Goal: Find contact information: Find contact information

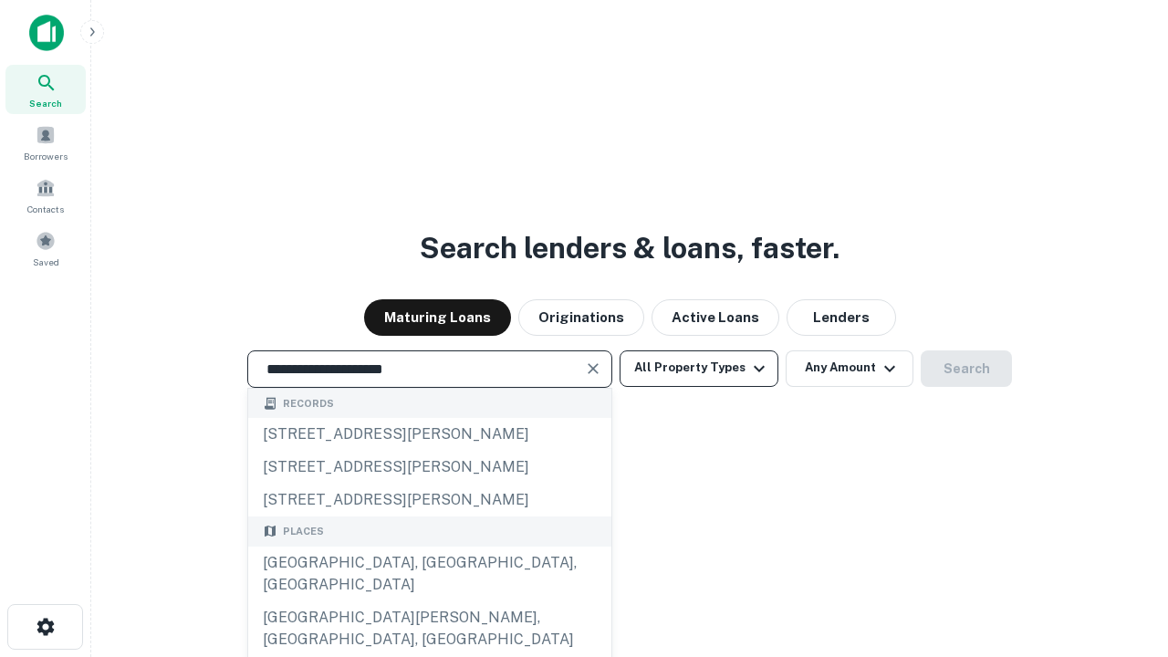
click at [429, 602] on div "Santa Monica, CA, USA" at bounding box center [429, 574] width 363 height 55
click at [699, 368] on button "All Property Types" at bounding box center [699, 369] width 159 height 37
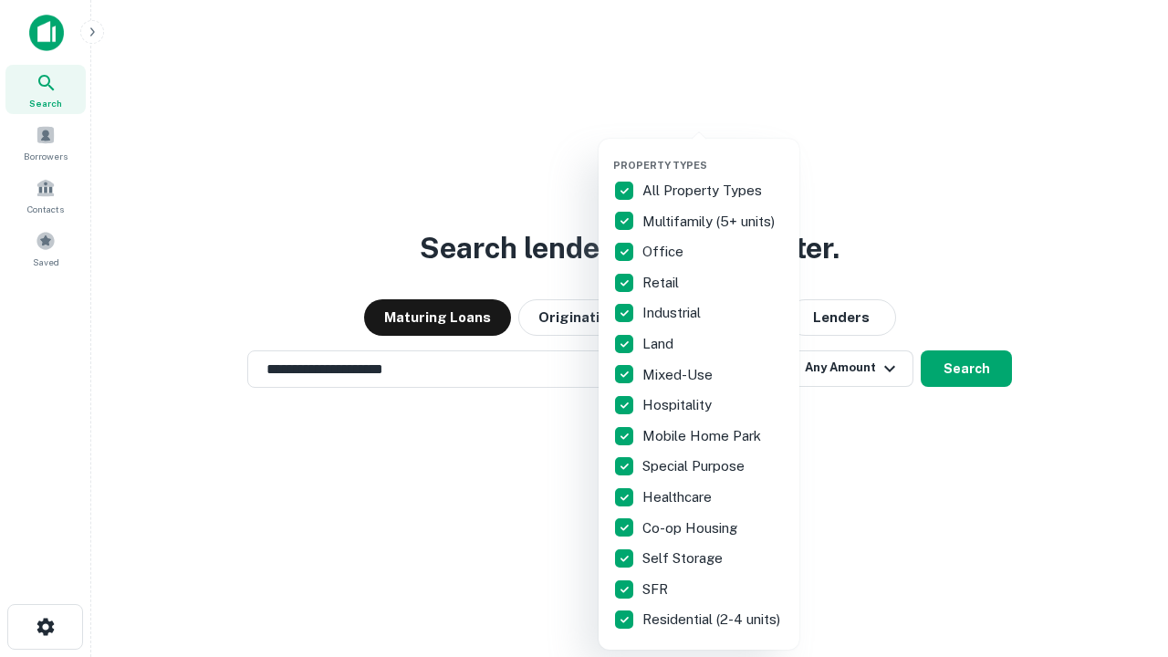
type input "**********"
click at [714, 153] on button "button" at bounding box center [713, 153] width 201 height 1
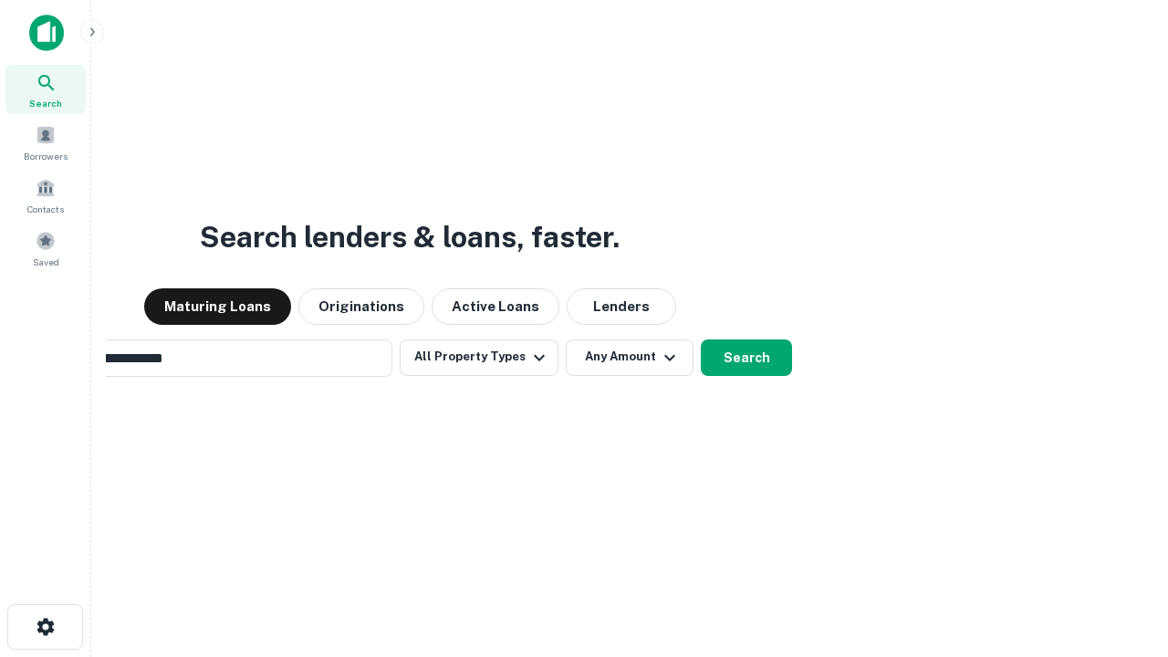
scroll to position [28, 0]
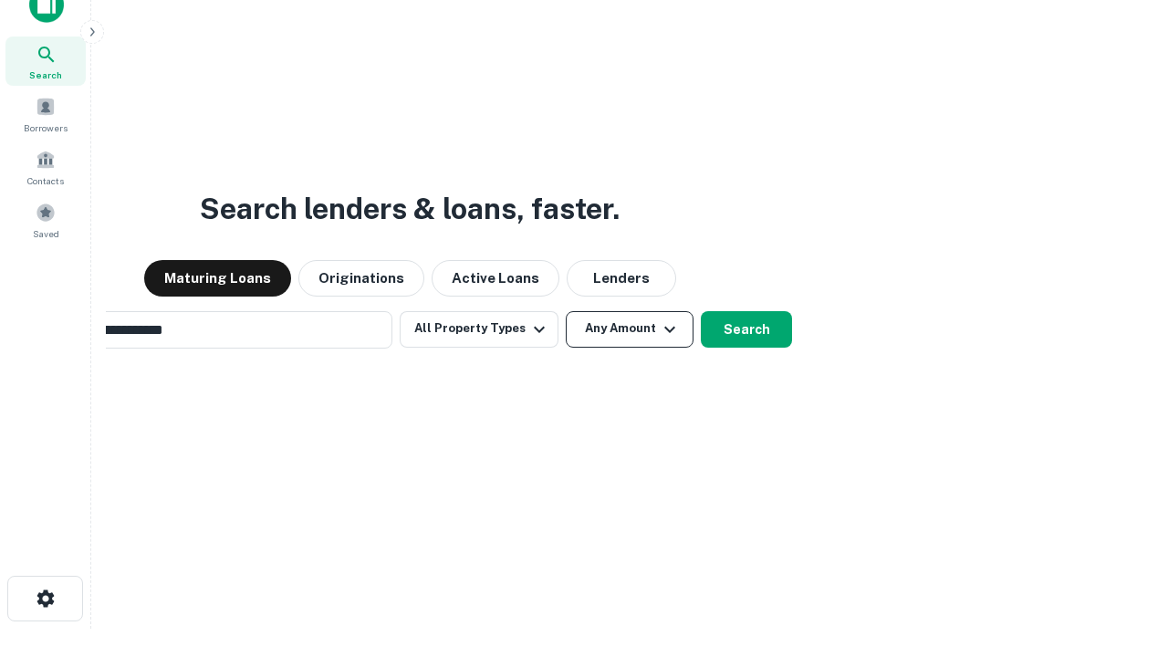
click at [566, 311] on button "Any Amount" at bounding box center [630, 329] width 128 height 37
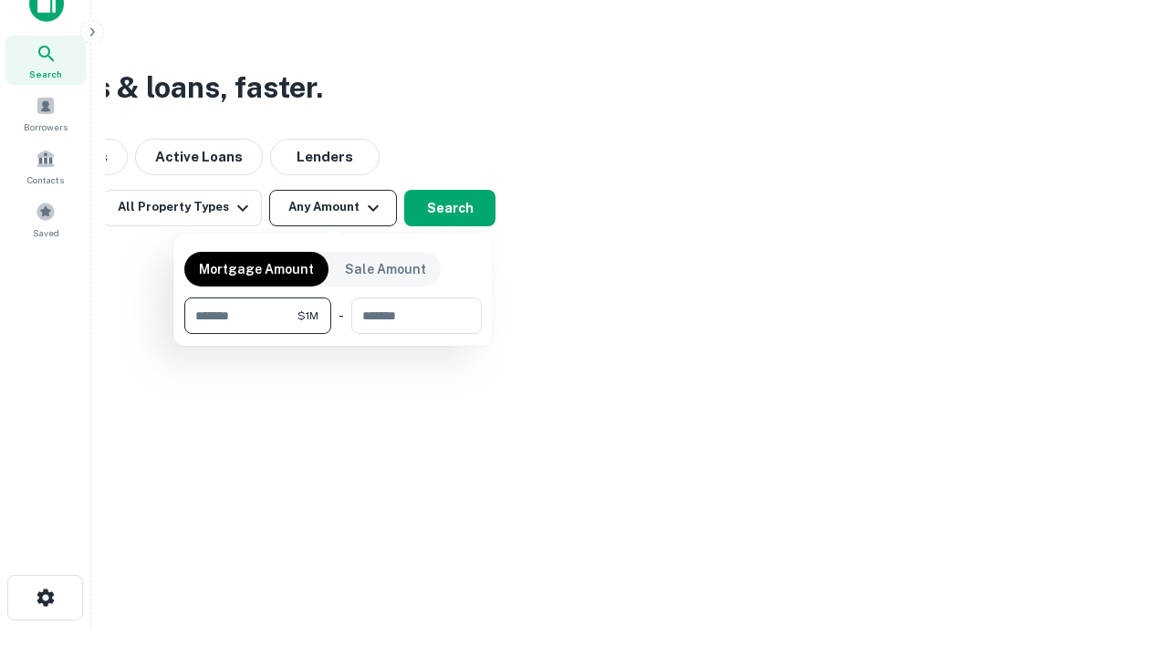
type input "*******"
click at [333, 334] on button "button" at bounding box center [333, 334] width 298 height 1
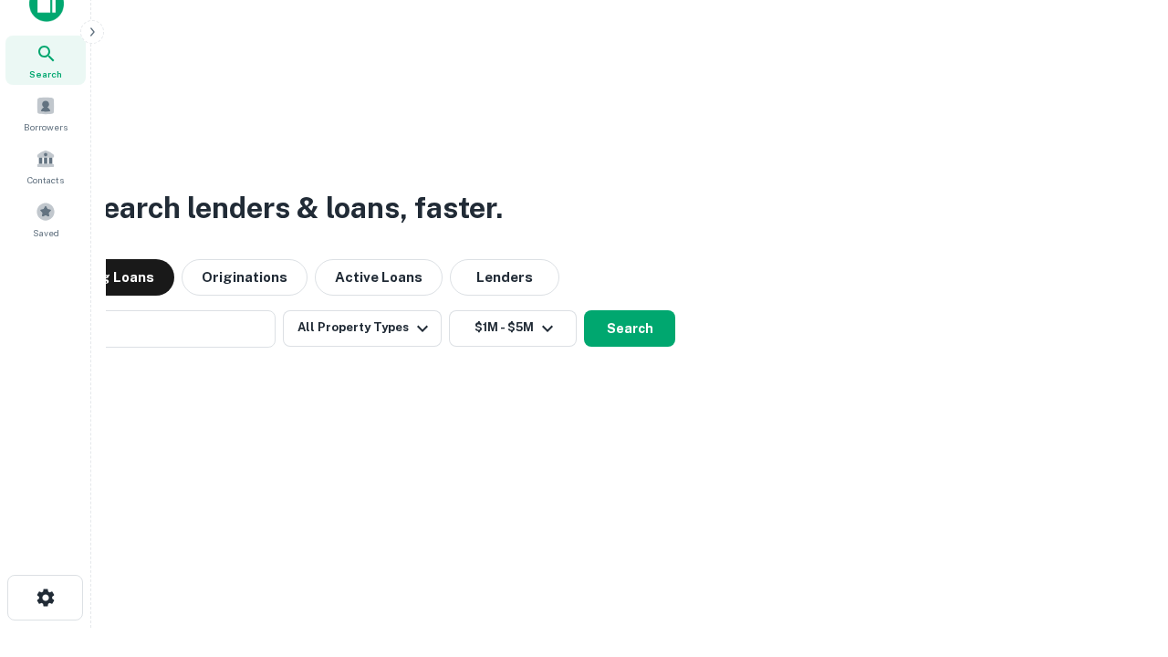
scroll to position [28, 0]
click at [584, 311] on button "Search" at bounding box center [629, 329] width 91 height 37
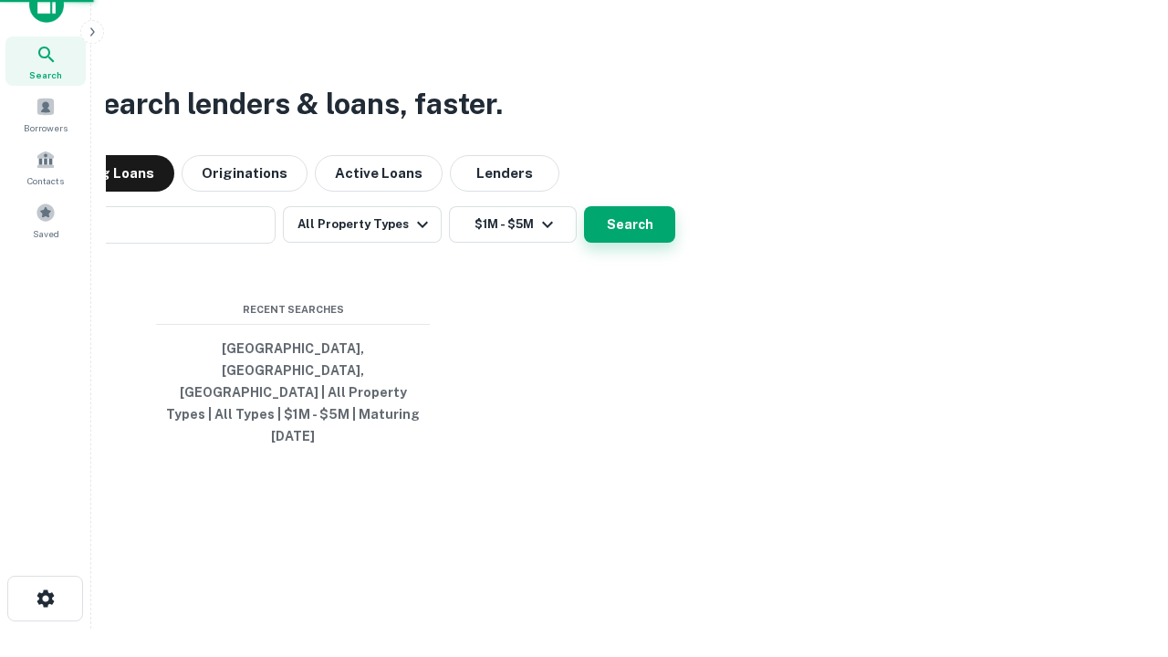
scroll to position [29, 0]
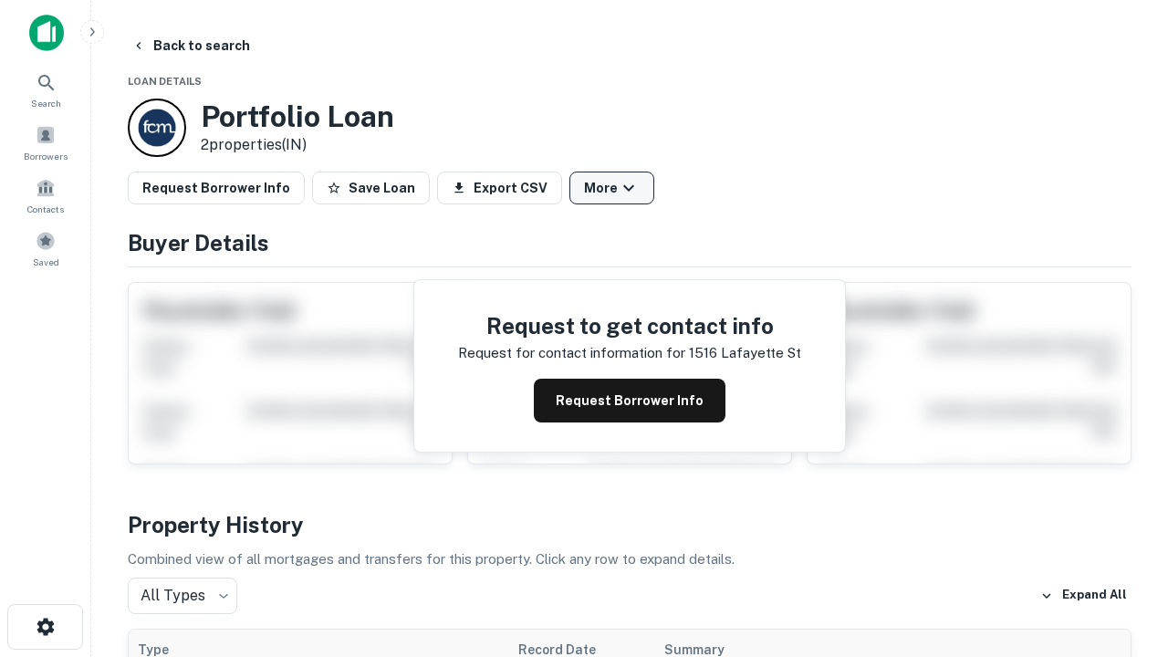
click at [612, 188] on button "More" at bounding box center [612, 188] width 85 height 33
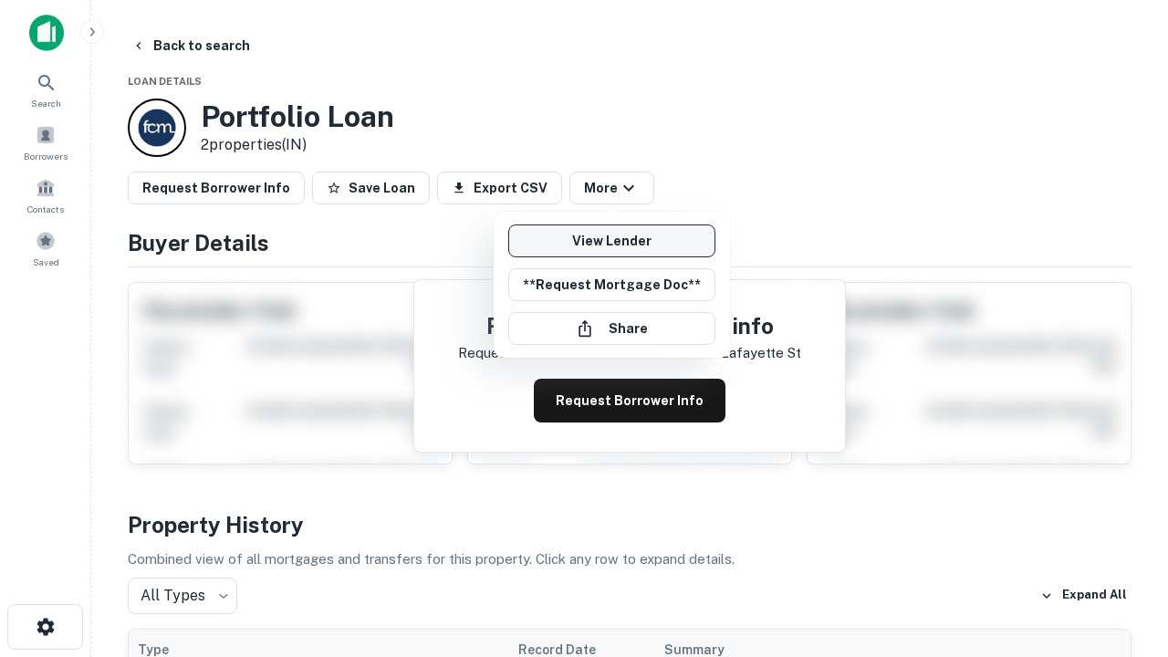
click at [612, 241] on link "View Lender" at bounding box center [611, 241] width 207 height 33
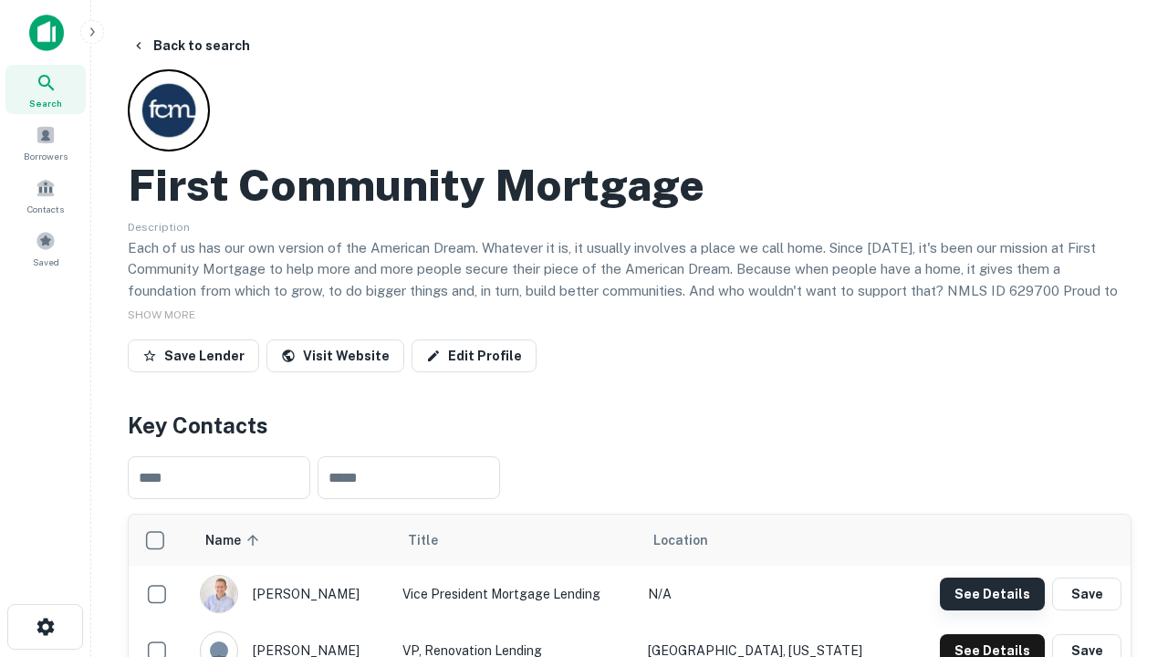
click at [992, 593] on button "See Details" at bounding box center [992, 594] width 105 height 33
click at [45, 627] on icon "button" at bounding box center [46, 627] width 22 height 22
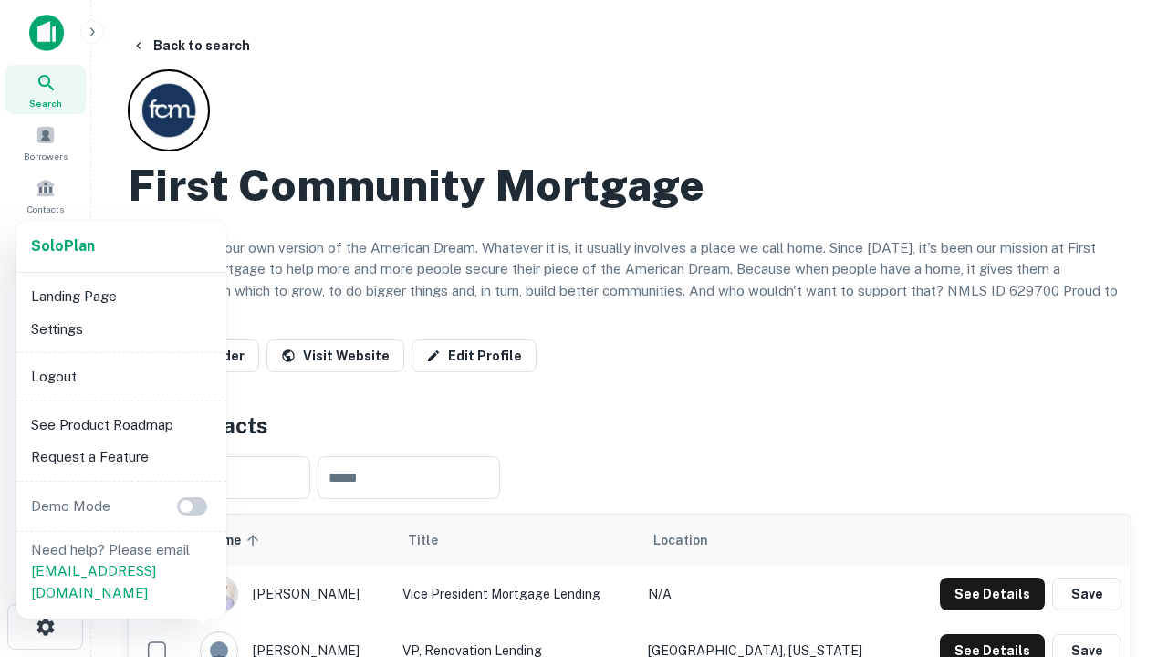
click at [120, 376] on li "Logout" at bounding box center [121, 377] width 195 height 33
